Goal: Task Accomplishment & Management: Manage account settings

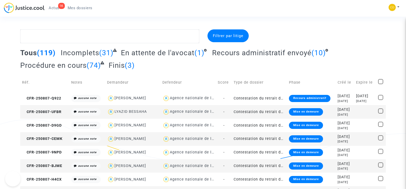
click at [42, 36] on textarea at bounding box center [109, 36] width 179 height 14
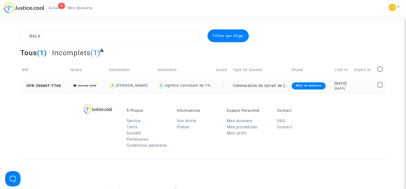
type textarea "BALA"
click at [43, 83] on td "CFR-250807-T769" at bounding box center [44, 86] width 49 height 14
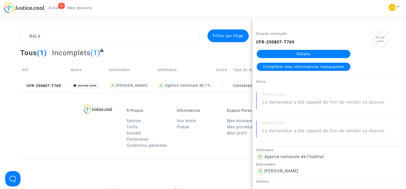
click at [293, 53] on link "Détails" at bounding box center [304, 54] width 94 height 8
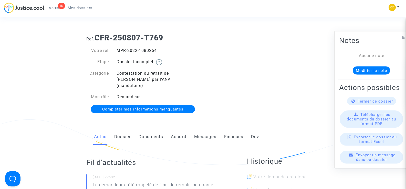
click at [149, 129] on link "Documents" at bounding box center [151, 137] width 25 height 17
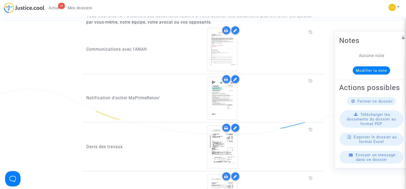
scroll to position [410, 0]
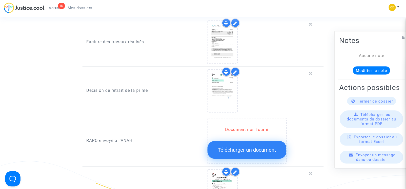
click at [247, 147] on span "Télécharger un document" at bounding box center [247, 150] width 58 height 6
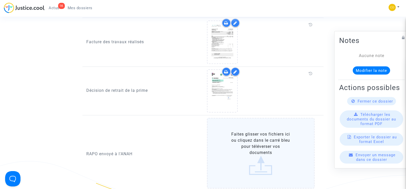
click at [254, 145] on label "Faites glisser vos fichiers ici ou cliquez dans le carré bleu pour téléverser v…" at bounding box center [261, 153] width 108 height 71
click at [0, 0] on input "Faites glisser vos fichiers ici ou cliquez dans le carré bleu pour téléverser v…" at bounding box center [0, 0] width 0 height 0
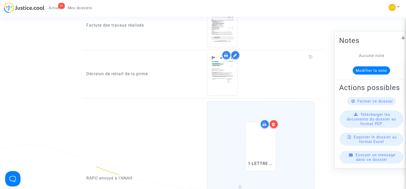
scroll to position [436, 0]
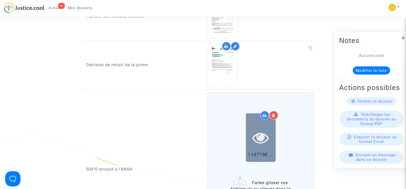
click at [264, 132] on icon at bounding box center [261, 138] width 17 height 16
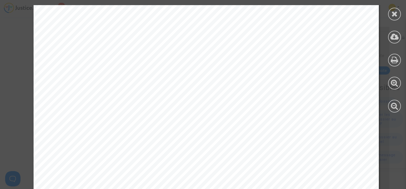
scroll to position [51, 0]
click at [398, 11] on div at bounding box center [394, 14] width 13 height 13
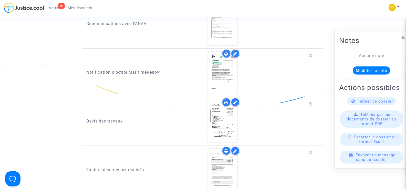
scroll to position [410, 0]
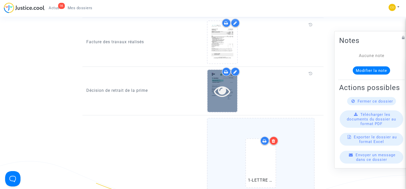
click at [217, 88] on icon at bounding box center [222, 91] width 17 height 16
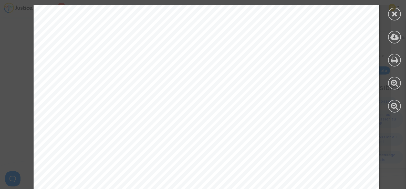
scroll to position [231, 0]
click at [395, 15] on icon at bounding box center [395, 14] width 6 height 8
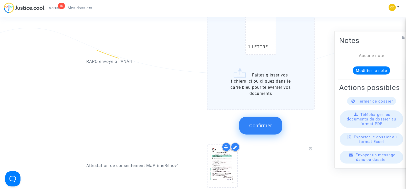
scroll to position [513, 0]
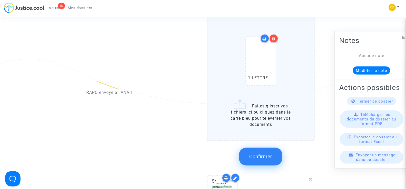
click at [261, 154] on span "Confirmer" at bounding box center [260, 157] width 23 height 6
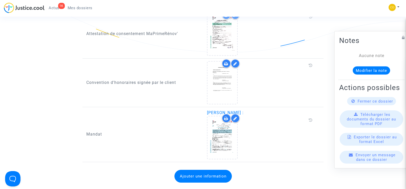
scroll to position [641, 0]
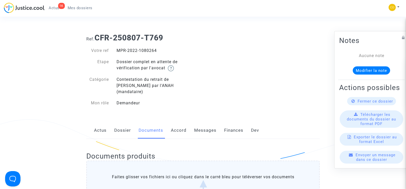
drag, startPoint x: 157, startPoint y: 51, endPoint x: 116, endPoint y: 51, distance: 41.0
click at [116, 51] on div "MPR-2022-1080264" at bounding box center [158, 51] width 90 height 6
copy div "MPR-2022-1080264"
click at [260, 83] on div "Ref. CFR-250807-T769 Votre ref MPR-2022-1080264 Etape Dossier complet en attent…" at bounding box center [203, 70] width 241 height 82
click at [79, 9] on span "Mes dossiers" at bounding box center [80, 8] width 25 height 5
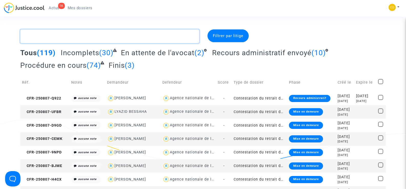
click at [65, 37] on textarea at bounding box center [109, 36] width 179 height 14
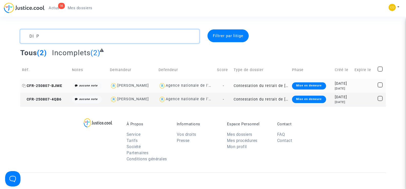
type textarea "DI P"
click at [41, 85] on span "CFR-250807-BJME" at bounding box center [42, 86] width 40 height 4
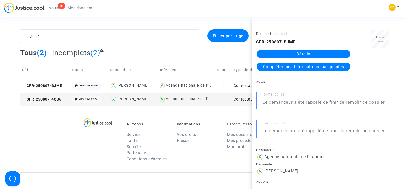
click at [296, 54] on link "Détails" at bounding box center [304, 54] width 94 height 8
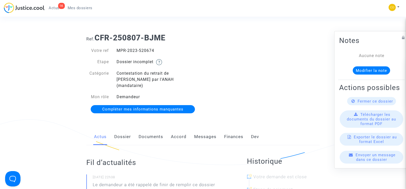
click at [146, 129] on link "Documents" at bounding box center [151, 137] width 25 height 17
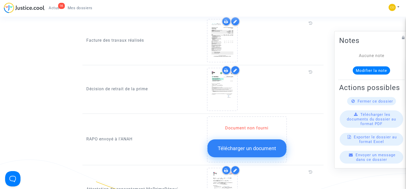
scroll to position [410, 0]
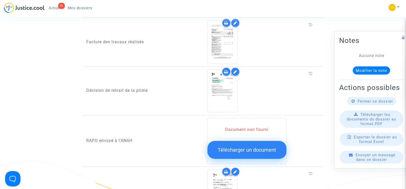
click at [250, 147] on span "Télécharger un document" at bounding box center [247, 150] width 58 height 6
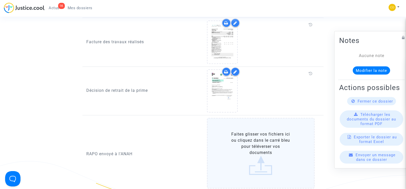
click at [251, 151] on label "Faites glisser vos fichiers ici ou cliquez dans le carré bleu pour téléverser v…" at bounding box center [261, 153] width 108 height 71
click at [0, 0] on input "Faites glisser vos fichiers ici ou cliquez dans le carré bleu pour téléverser v…" at bounding box center [0, 0] width 0 height 0
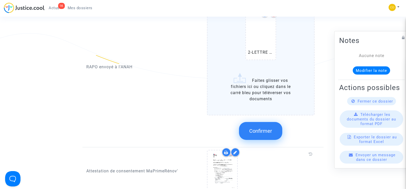
scroll to position [564, 0]
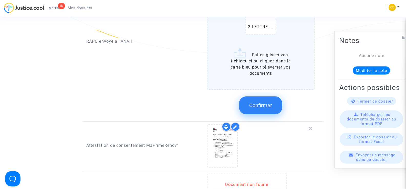
click at [265, 103] on span "Confirmer" at bounding box center [260, 106] width 23 height 6
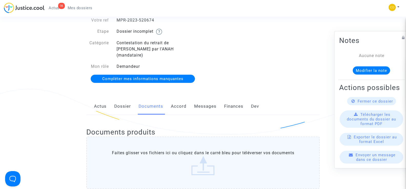
scroll to position [0, 0]
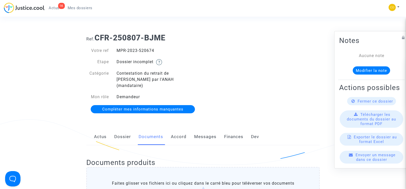
drag, startPoint x: 154, startPoint y: 50, endPoint x: 117, endPoint y: 49, distance: 37.2
click at [117, 49] on div "MPR-2023-520674" at bounding box center [158, 51] width 90 height 6
copy div "MPR-2023-520674"
click at [313, 81] on div "Ref. CFR-250807-BJME Votre ref MPR-2023-520674 Etape Dossier incomplet Catégori…" at bounding box center [203, 73] width 241 height 89
click at [71, 10] on span "Mes dossiers" at bounding box center [80, 8] width 25 height 5
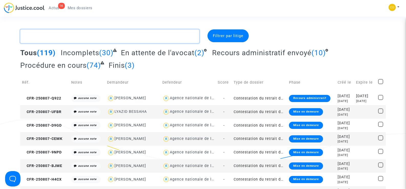
click at [48, 36] on textarea at bounding box center [109, 36] width 179 height 14
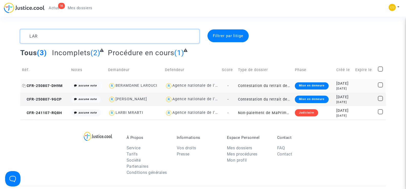
type textarea "LAR"
click at [42, 85] on span "CFR-250807-DH9M" at bounding box center [42, 86] width 41 height 4
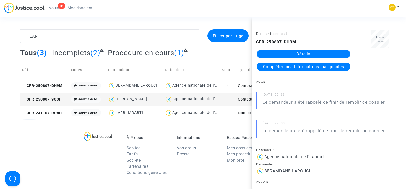
click at [318, 52] on link "Détails" at bounding box center [304, 54] width 94 height 8
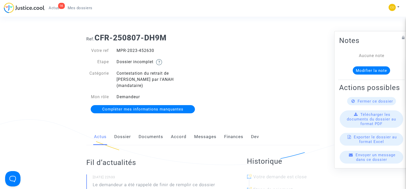
click at [146, 130] on link "Documents" at bounding box center [151, 137] width 25 height 17
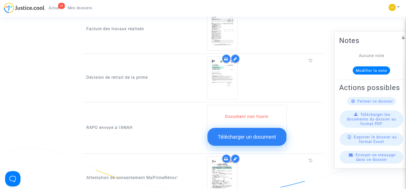
scroll to position [461, 0]
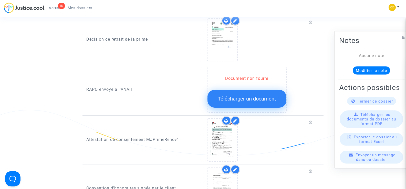
click at [245, 96] on span "Télécharger un document" at bounding box center [247, 99] width 58 height 6
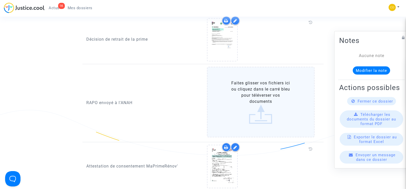
click at [260, 96] on label "Faites glisser vos fichiers ici ou cliquez dans le carré bleu pour téléverser v…" at bounding box center [261, 102] width 108 height 71
click at [0, 0] on input "Faites glisser vos fichiers ici ou cliquez dans le carré bleu pour téléverser v…" at bounding box center [0, 0] width 0 height 0
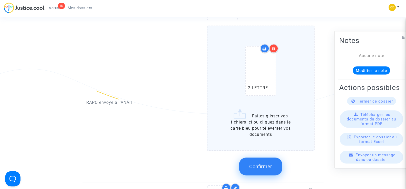
scroll to position [564, 0]
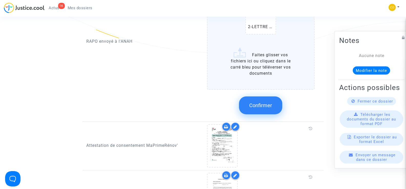
click at [263, 103] on span "Confirmer" at bounding box center [260, 106] width 23 height 6
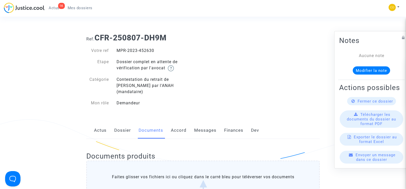
drag, startPoint x: 160, startPoint y: 49, endPoint x: 118, endPoint y: 53, distance: 42.5
click at [118, 53] on div "MPR-2023-452630" at bounding box center [158, 51] width 90 height 6
copy div "MPR-2023-452630"
click at [222, 57] on div "Ref. CFR-250807-DH9M Votre ref MPR-2023-452630 Etape Dossier complet en attente…" at bounding box center [203, 70] width 241 height 82
click at [83, 8] on span "Mes dossiers" at bounding box center [80, 8] width 25 height 5
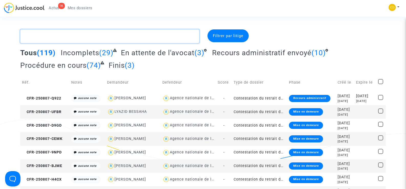
click at [40, 38] on textarea at bounding box center [109, 36] width 179 height 14
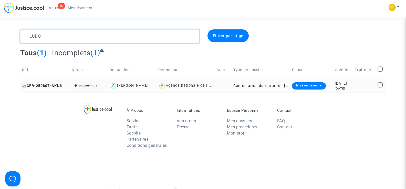
type textarea "LUDO"
click at [48, 86] on span "CFR-250807-AKN8" at bounding box center [42, 86] width 40 height 4
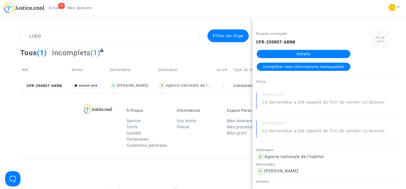
click at [310, 54] on link "Détails" at bounding box center [304, 54] width 94 height 8
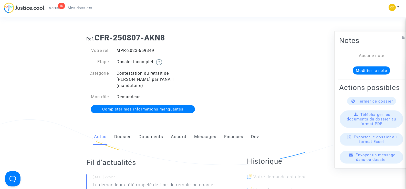
click at [152, 129] on link "Documents" at bounding box center [151, 137] width 25 height 17
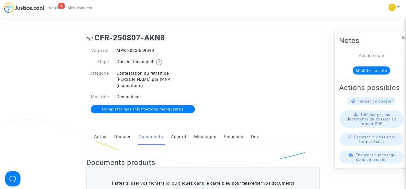
drag, startPoint x: 154, startPoint y: 53, endPoint x: 117, endPoint y: 50, distance: 37.3
click at [117, 50] on div "MPR-2023-659849" at bounding box center [158, 51] width 90 height 6
copy div "MPR-2023-659849"
click at [285, 86] on div "Ref. CFR-250807-AKN8 Votre ref MPR-2023-659849 Etape Dossier incomplet Catégori…" at bounding box center [203, 73] width 241 height 89
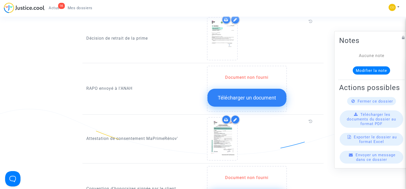
scroll to position [461, 0]
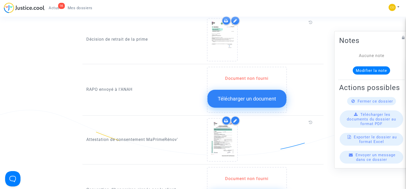
click at [246, 96] on span "Télécharger un document" at bounding box center [247, 99] width 58 height 6
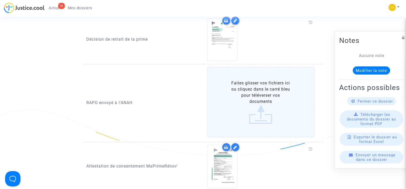
click at [260, 97] on label "Faites glisser vos fichiers ici ou cliquez dans le carré bleu pour téléverser v…" at bounding box center [261, 102] width 108 height 71
click at [0, 0] on input "Faites glisser vos fichiers ici ou cliquez dans le carré bleu pour téléverser v…" at bounding box center [0, 0] width 0 height 0
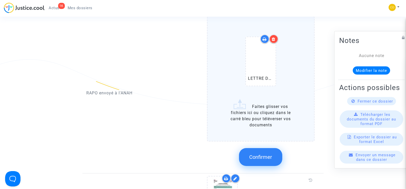
scroll to position [513, 0]
click at [267, 155] on button "Confirmer" at bounding box center [260, 157] width 43 height 18
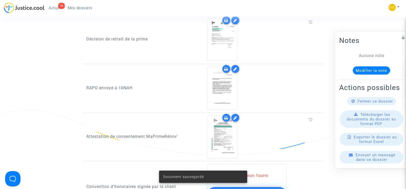
scroll to position [461, 0]
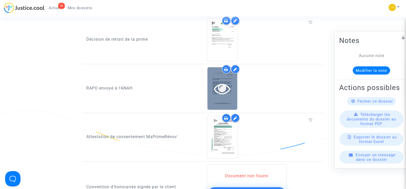
click at [227, 90] on icon at bounding box center [222, 88] width 17 height 16
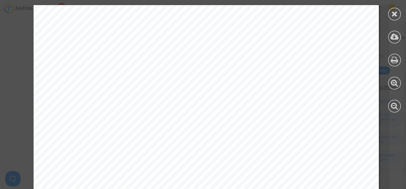
scroll to position [132, 0]
click at [397, 14] on icon at bounding box center [395, 14] width 6 height 8
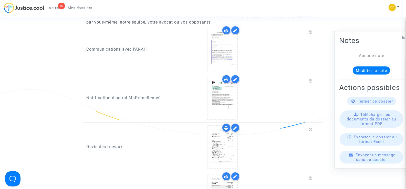
scroll to position [103, 0]
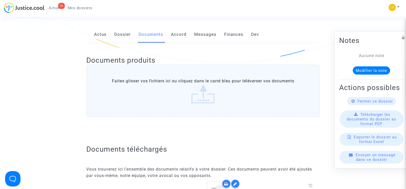
click at [83, 5] on link "Mes dossiers" at bounding box center [80, 8] width 33 height 8
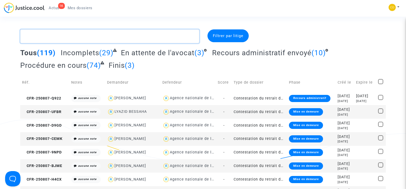
click at [49, 37] on textarea at bounding box center [109, 36] width 179 height 14
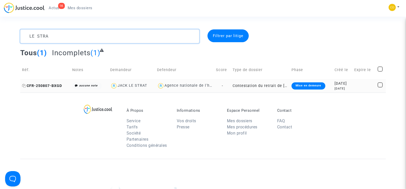
type textarea "LE STRA"
click at [34, 86] on span "CFR-250807-BXGD" at bounding box center [42, 86] width 40 height 4
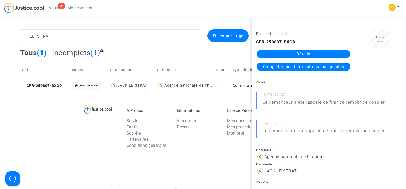
click at [316, 55] on link "Détails" at bounding box center [304, 54] width 94 height 8
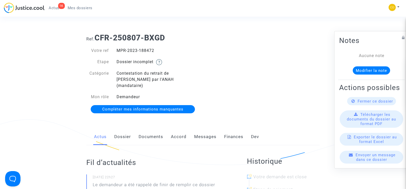
click at [153, 129] on link "Documents" at bounding box center [151, 137] width 25 height 17
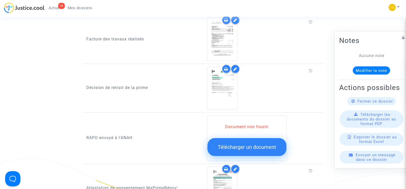
scroll to position [410, 0]
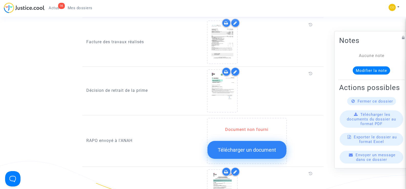
click at [254, 147] on span "Télécharger un document" at bounding box center [247, 150] width 58 height 6
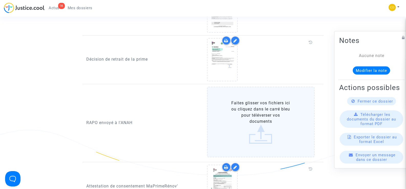
scroll to position [487, 0]
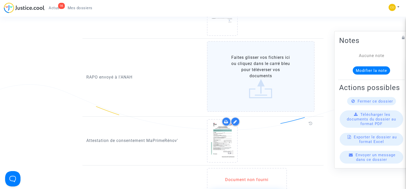
click at [265, 77] on label "Faites glisser vos fichiers ici ou cliquez dans le carré bleu pour téléverser v…" at bounding box center [261, 76] width 108 height 71
click at [0, 0] on input "Faites glisser vos fichiers ici ou cliquez dans le carré bleu pour téléverser v…" at bounding box center [0, 0] width 0 height 0
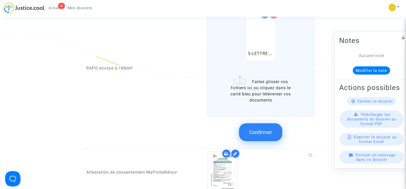
scroll to position [538, 0]
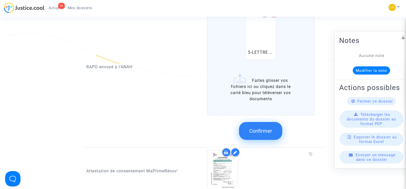
click at [255, 128] on span "Confirmer" at bounding box center [260, 131] width 23 height 6
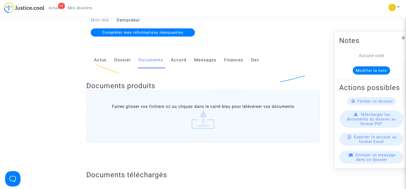
scroll to position [0, 0]
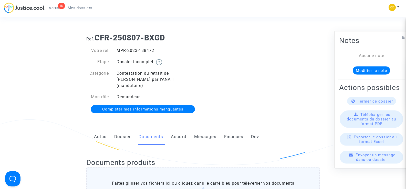
drag, startPoint x: 160, startPoint y: 49, endPoint x: 118, endPoint y: 48, distance: 41.3
click at [118, 48] on div "MPR-2023-188472" at bounding box center [158, 51] width 90 height 6
copy div "MPR-2023-188472"
click at [302, 98] on div "Ref. CFR-250807-BXGD Votre ref MPR-2023-188472 Etape Dossier incomplet Catégori…" at bounding box center [203, 73] width 241 height 89
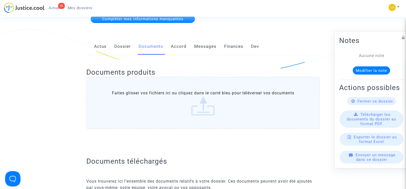
scroll to position [26, 0]
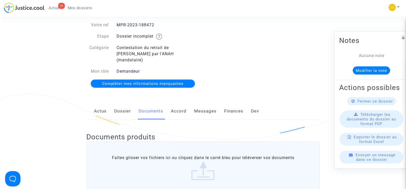
click at [86, 8] on span "Mes dossiers" at bounding box center [80, 8] width 25 height 5
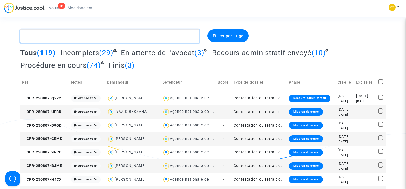
click at [58, 39] on textarea at bounding box center [109, 36] width 179 height 14
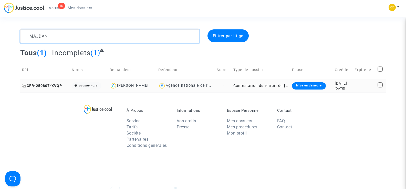
type textarea "MAJDAN"
click at [49, 88] on span "CFR-250807-XVQP" at bounding box center [42, 86] width 40 height 4
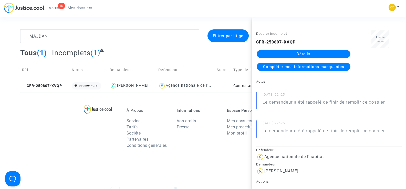
click at [291, 55] on link "Détails" at bounding box center [304, 54] width 94 height 8
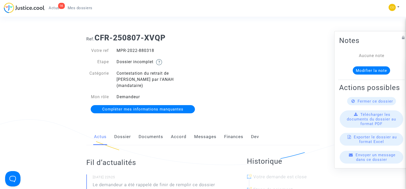
click at [161, 129] on link "Documents" at bounding box center [151, 137] width 25 height 17
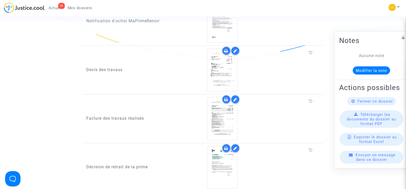
scroll to position [333, 0]
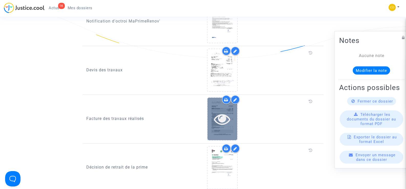
click at [223, 112] on icon at bounding box center [222, 119] width 17 height 16
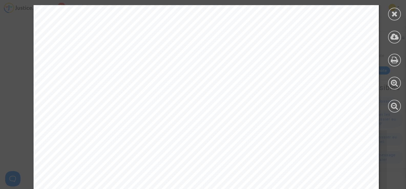
scroll to position [802, 0]
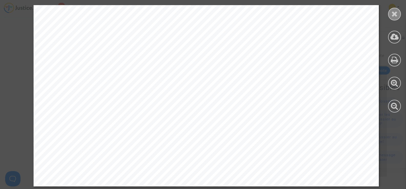
click at [398, 15] on div at bounding box center [394, 14] width 13 height 13
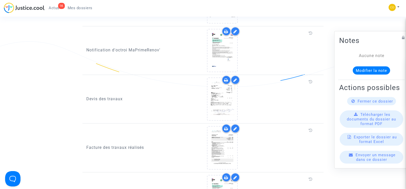
scroll to position [333, 0]
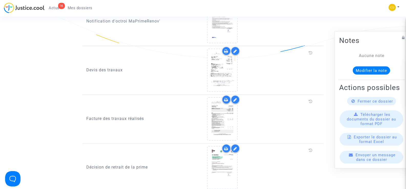
click at [237, 98] on icon at bounding box center [236, 100] width 4 height 4
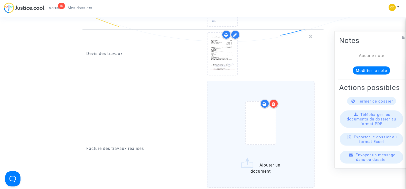
scroll to position [410, 0]
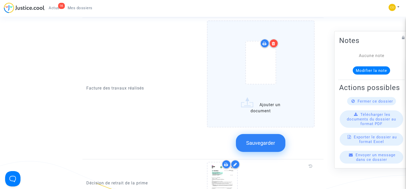
click at [261, 105] on label "Ajouter un document" at bounding box center [261, 74] width 108 height 107
click at [0, 0] on input "Ajouter un document" at bounding box center [0, 0] width 0 height 0
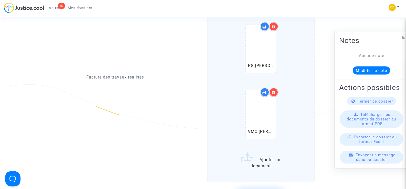
scroll to position [538, 0]
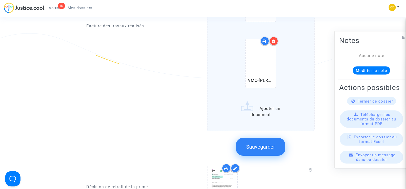
click at [259, 144] on span "Sauvegarder" at bounding box center [260, 147] width 29 height 6
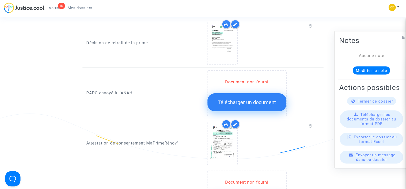
scroll to position [461, 0]
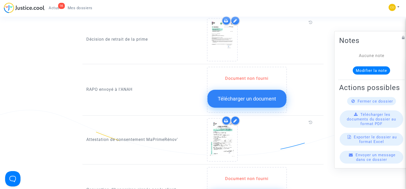
click at [244, 96] on span "Télécharger un document" at bounding box center [247, 99] width 58 height 6
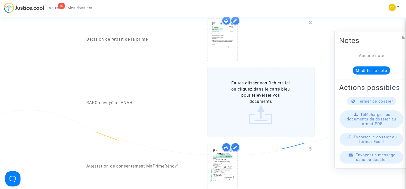
click at [259, 98] on label "Faites glisser vos fichiers ici ou cliquez dans le carré bleu pour téléverser v…" at bounding box center [261, 102] width 108 height 71
click at [0, 0] on input "Faites glisser vos fichiers ici ou cliquez dans le carré bleu pour téléverser v…" at bounding box center [0, 0] width 0 height 0
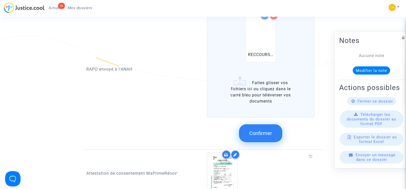
scroll to position [538, 0]
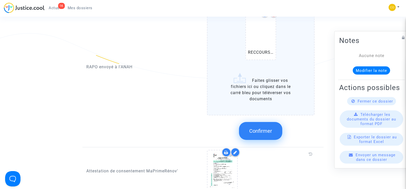
click at [264, 128] on button "Confirmer" at bounding box center [260, 131] width 43 height 18
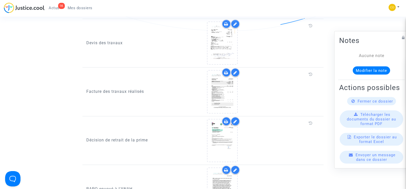
scroll to position [359, 0]
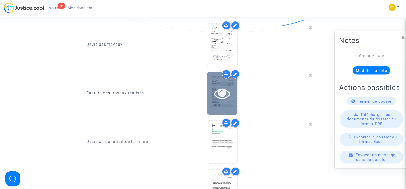
click at [236, 95] on div at bounding box center [223, 93] width 30 height 16
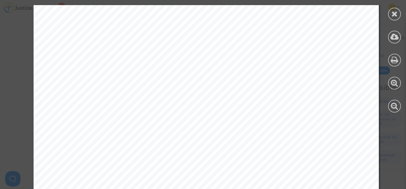
scroll to position [1785, 0]
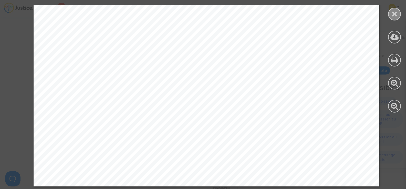
click at [397, 12] on icon at bounding box center [395, 14] width 6 height 8
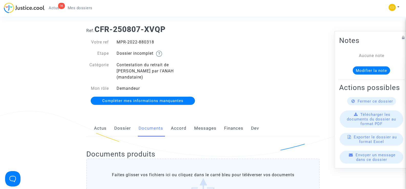
scroll to position [0, 0]
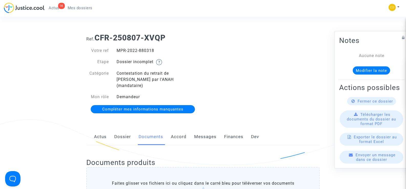
drag, startPoint x: 161, startPoint y: 51, endPoint x: 114, endPoint y: 50, distance: 46.9
click at [114, 50] on div "MPR-2022-880318" at bounding box center [158, 51] width 90 height 6
copy div "MPR-2022-880318"
click at [285, 69] on div "Ref. CFR-250807-XVQP Votre ref MPR-2022-880318 Etape Dossier incomplet Catégori…" at bounding box center [203, 73] width 241 height 89
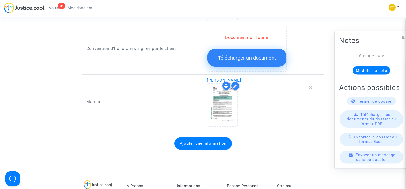
scroll to position [513, 0]
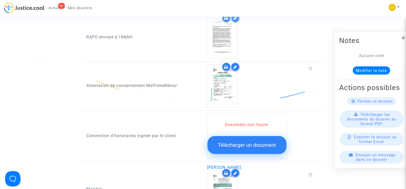
click at [84, 6] on span "Mes dossiers" at bounding box center [80, 8] width 25 height 5
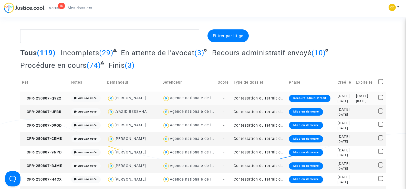
click at [135, 98] on div "[PERSON_NAME]" at bounding box center [131, 98] width 32 height 4
type textarea "@"REDA HANNA MOAWAD" @"SOS MaPrimeRénov by Pitcher Avocat""
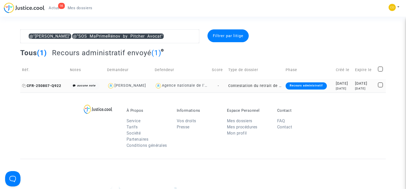
click at [44, 88] on span "CFR-250807-Q922" at bounding box center [41, 86] width 39 height 4
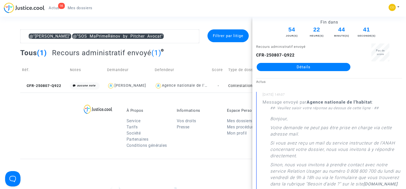
click at [318, 66] on link "Détails" at bounding box center [304, 67] width 94 height 8
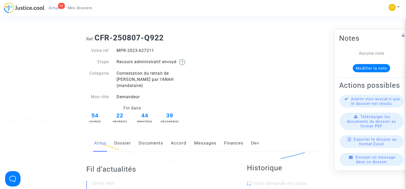
click at [155, 135] on link "Documents" at bounding box center [151, 143] width 25 height 17
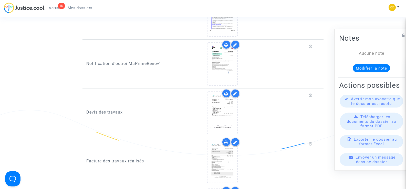
scroll to position [615, 0]
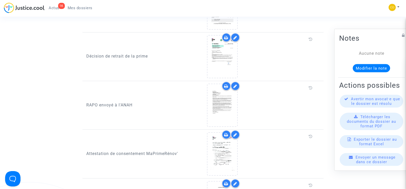
click at [85, 8] on span "Mes dossiers" at bounding box center [80, 8] width 25 height 5
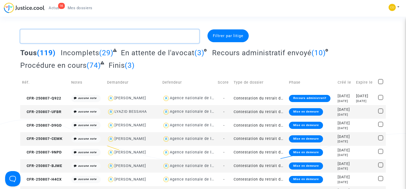
click at [42, 36] on textarea at bounding box center [109, 36] width 179 height 14
paste textarea "VILARET"
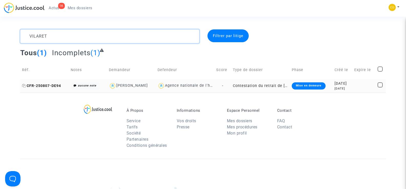
type textarea "VILARET"
click at [47, 87] on span "CFR-250807-DE94" at bounding box center [41, 86] width 39 height 4
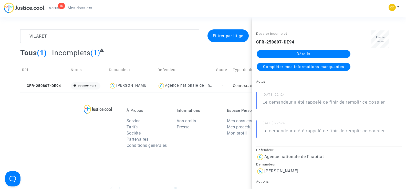
click at [309, 54] on link "Détails" at bounding box center [304, 54] width 94 height 8
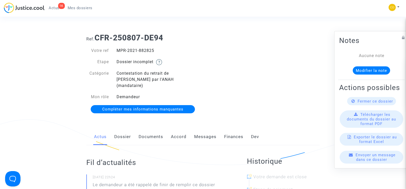
click at [147, 132] on link "Documents" at bounding box center [151, 137] width 25 height 17
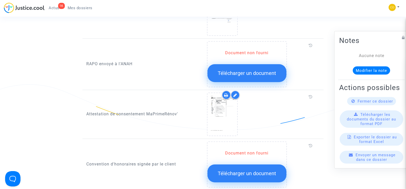
scroll to position [410, 0]
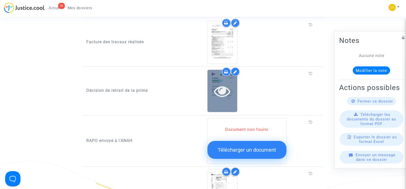
click at [226, 90] on icon at bounding box center [222, 91] width 17 height 16
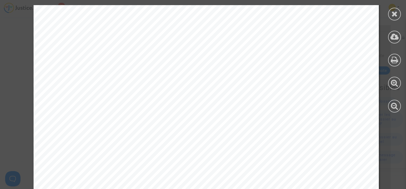
scroll to position [51, 0]
click at [397, 14] on icon at bounding box center [395, 14] width 6 height 8
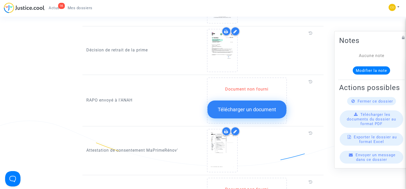
scroll to position [461, 0]
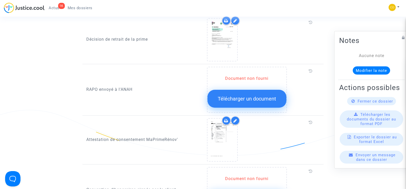
click at [238, 96] on span "Télécharger un document" at bounding box center [247, 99] width 58 height 6
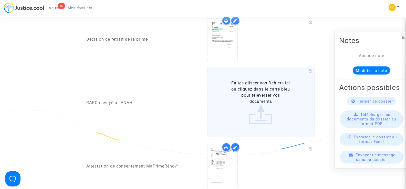
click at [259, 92] on label "Faites glisser vos fichiers ici ou cliquez dans le carré bleu pour téléverser v…" at bounding box center [261, 102] width 108 height 71
click at [0, 0] on input "Faites glisser vos fichiers ici ou cliquez dans le carré bleu pour téléverser v…" at bounding box center [0, 0] width 0 height 0
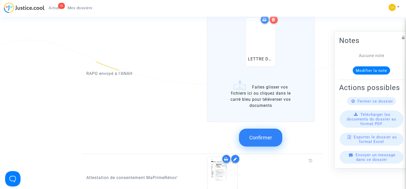
scroll to position [538, 0]
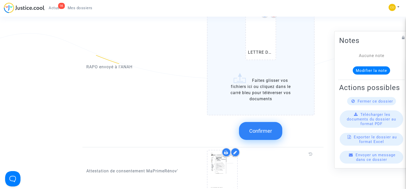
click at [264, 128] on span "Confirmer" at bounding box center [260, 131] width 23 height 6
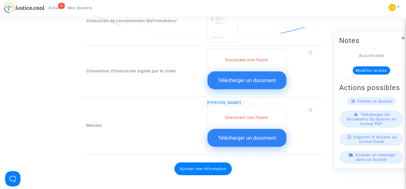
scroll to position [590, 0]
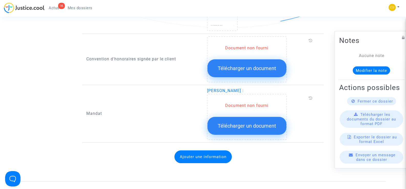
click at [247, 123] on span "Télécharger un document" at bounding box center [247, 126] width 58 height 6
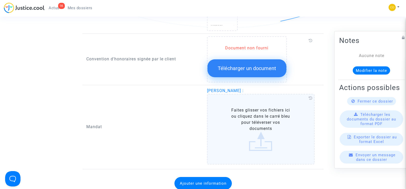
click at [261, 119] on label "Faites glisser vos fichiers ici ou cliquez dans le carré bleu pour téléverser v…" at bounding box center [261, 129] width 108 height 71
click at [0, 0] on input "Faites glisser vos fichiers ici ou cliquez dans le carré bleu pour téléverser v…" at bounding box center [0, 0] width 0 height 0
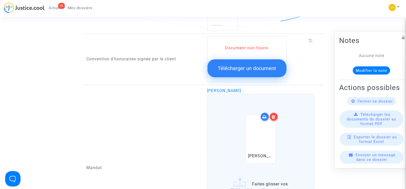
scroll to position [641, 0]
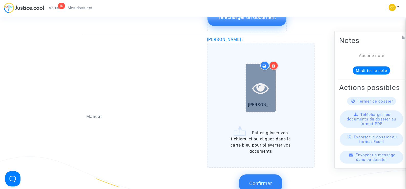
click at [260, 83] on icon at bounding box center [261, 88] width 17 height 16
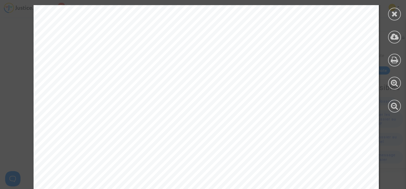
scroll to position [803, 0]
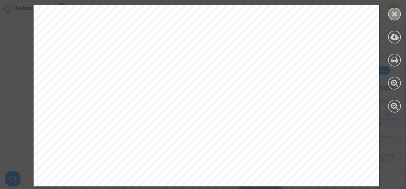
click at [397, 16] on icon at bounding box center [395, 14] width 6 height 8
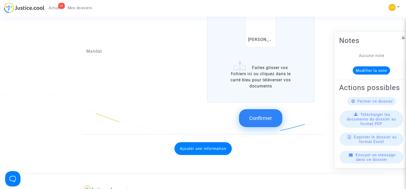
scroll to position [718, 0]
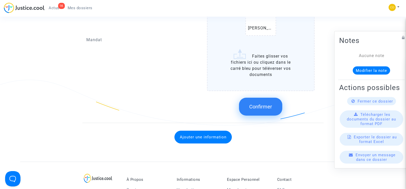
click at [265, 104] on span "Confirmer" at bounding box center [260, 107] width 23 height 6
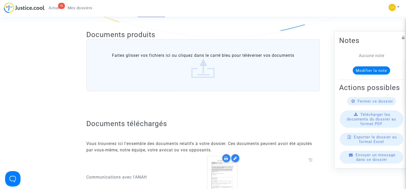
scroll to position [0, 0]
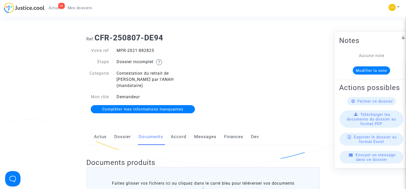
drag, startPoint x: 156, startPoint y: 47, endPoint x: 115, endPoint y: 51, distance: 41.0
click at [115, 51] on div "Votre ref MPR-2021-882825 Etape Dossier incomplet Catégorie Contestation du ret…" at bounding box center [143, 81] width 121 height 76
copy div "MPR-2021-882825"
click at [242, 82] on div "Ref. CFR-250807-DE94 Votre ref MPR-2021-882825 Etape Dossier incomplet Catégori…" at bounding box center [203, 73] width 241 height 89
drag, startPoint x: 83, startPoint y: 6, endPoint x: 259, endPoint y: 56, distance: 183.0
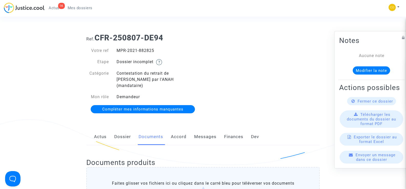
click at [83, 6] on span "Mes dossiers" at bounding box center [80, 8] width 25 height 5
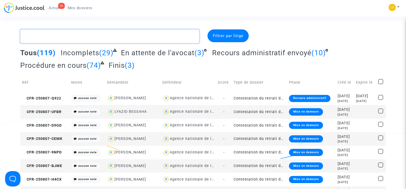
click at [55, 38] on textarea at bounding box center [109, 36] width 179 height 14
paste textarea "MAJDANAC"
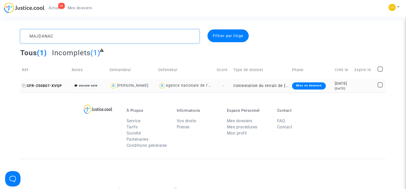
type textarea "MAJDANAC"
click at [47, 84] on span "CFR-250807-XVQP" at bounding box center [42, 86] width 40 height 4
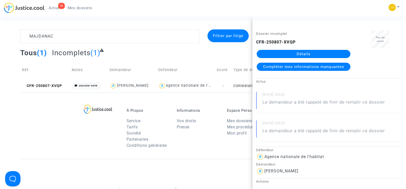
click at [294, 52] on link "Détails" at bounding box center [304, 54] width 94 height 8
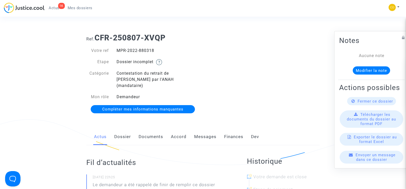
click at [147, 131] on link "Documents" at bounding box center [151, 137] width 25 height 17
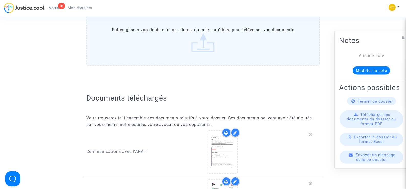
scroll to position [282, 0]
